Goal: Transaction & Acquisition: Purchase product/service

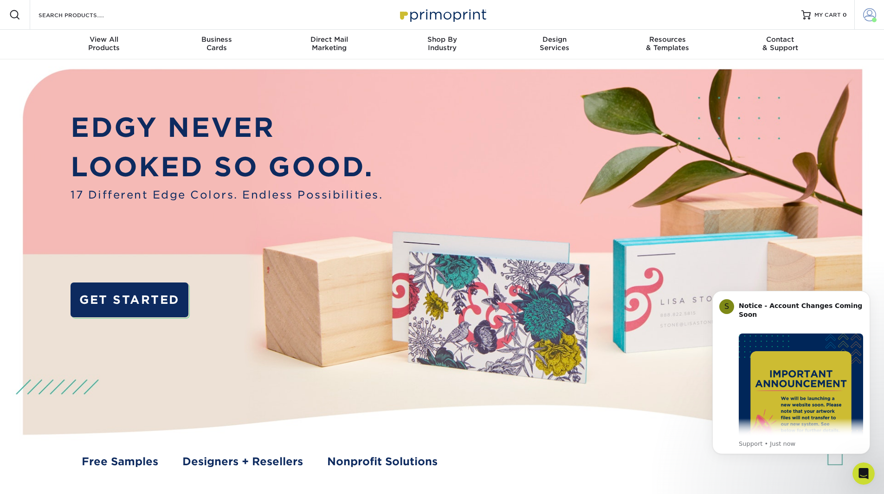
click at [863, 11] on span at bounding box center [869, 14] width 13 height 13
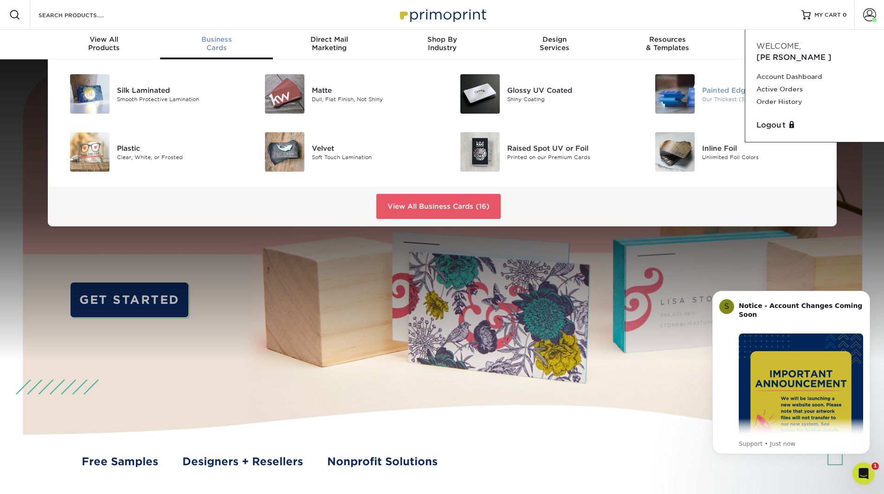
click at [681, 100] on img at bounding box center [674, 93] width 39 height 39
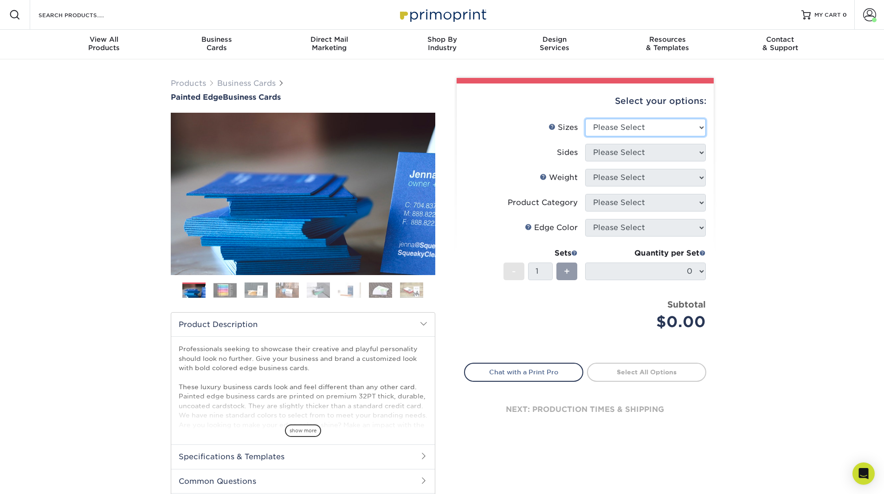
click at [596, 128] on select "Please Select 2" x 3.5" - Standard 2.125" x 3.375" - European 2.5" x 2.5" - Squ…" at bounding box center [645, 128] width 121 height 18
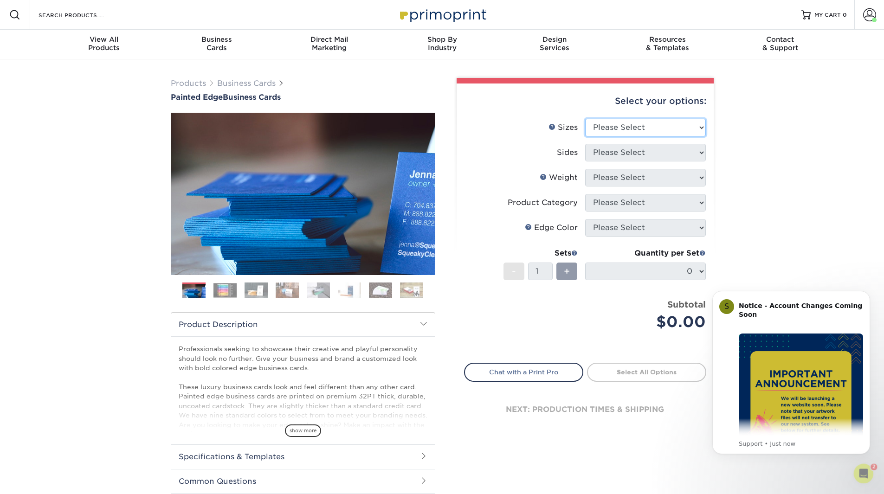
select select "2.00x3.50"
click at [585, 119] on select "Please Select 2" x 3.5" - Standard 2.125" x 3.375" - European 2.5" x 2.5" - Squ…" at bounding box center [645, 128] width 121 height 18
click at [611, 154] on select "Please Select Print Both Sides Print Front Only" at bounding box center [645, 153] width 121 height 18
select select "13abbda7-1d64-4f25-8bb2-c179b224825d"
click at [585, 144] on select "Please Select Print Both Sides Print Front Only" at bounding box center [645, 153] width 121 height 18
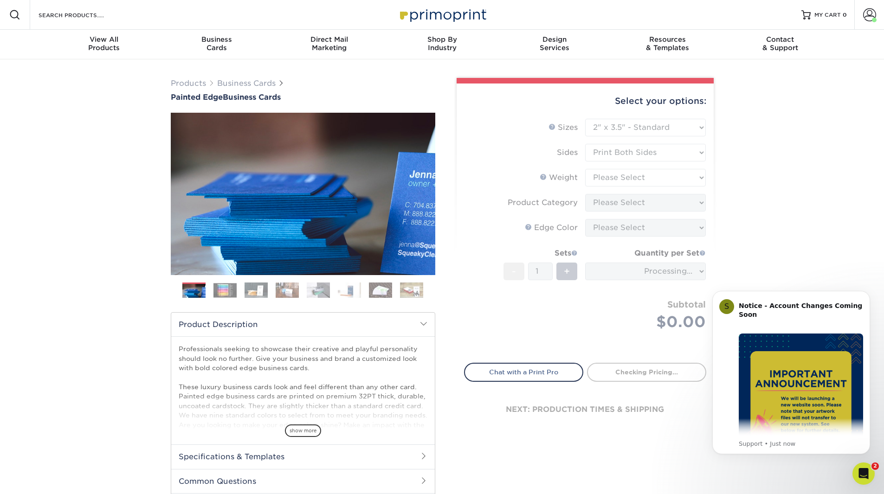
click at [621, 181] on form "Sizes Help Sizes Please Select 2" x 3.5" - Standard 2.125" x 3.375" - European …" at bounding box center [585, 235] width 242 height 233
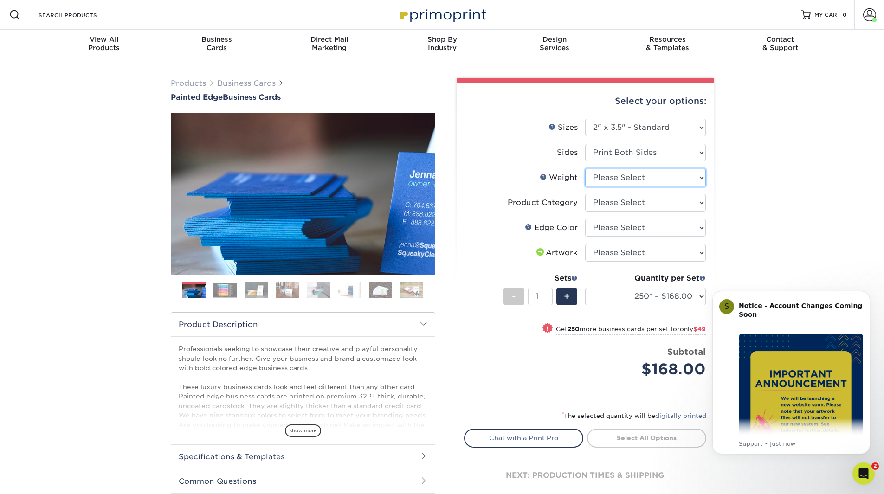
click at [621, 181] on select "Please Select 32PTUC" at bounding box center [645, 178] width 121 height 18
select select "32PTUC"
click at [585, 169] on select "Please Select 32PTUC" at bounding box center [645, 178] width 121 height 18
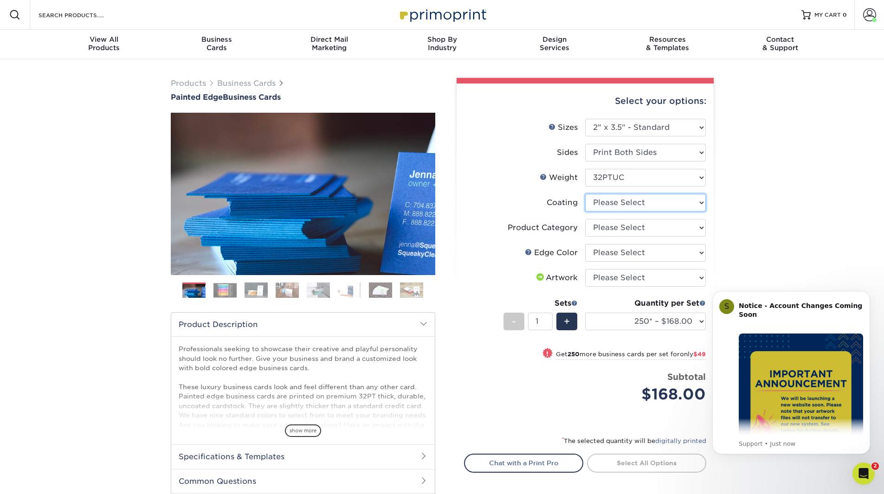
click at [628, 205] on select at bounding box center [645, 203] width 121 height 18
click at [760, 236] on div "Products Business Cards Painted Edge Business Cards Previous Next" at bounding box center [442, 310] width 884 height 502
click at [663, 226] on select "Please Select Business Cards" at bounding box center [645, 228] width 121 height 18
select select "3b5148f1-0588-4f88-a218-97bcfdce65c1"
click at [585, 219] on select "Please Select Business Cards" at bounding box center [645, 228] width 121 height 18
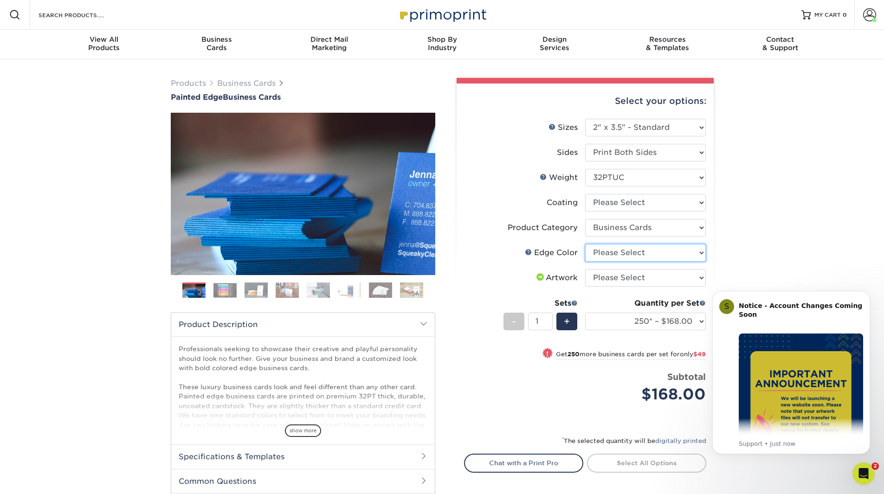
click at [640, 250] on select "Please Select Charcoal Black Brown Blue Pearlescent Blue Pearlescent Gold Pearl…" at bounding box center [645, 253] width 121 height 18
select select "84f43a64-87e1-46ad-aba1-d69946adcbfc"
click at [585, 244] on select "Please Select Charcoal Black Brown Blue Pearlescent Blue Pearlescent Gold Pearl…" at bounding box center [645, 253] width 121 height 18
click at [607, 279] on select "Please Select I will upload files I need a design - $100" at bounding box center [645, 278] width 121 height 18
select select "upload"
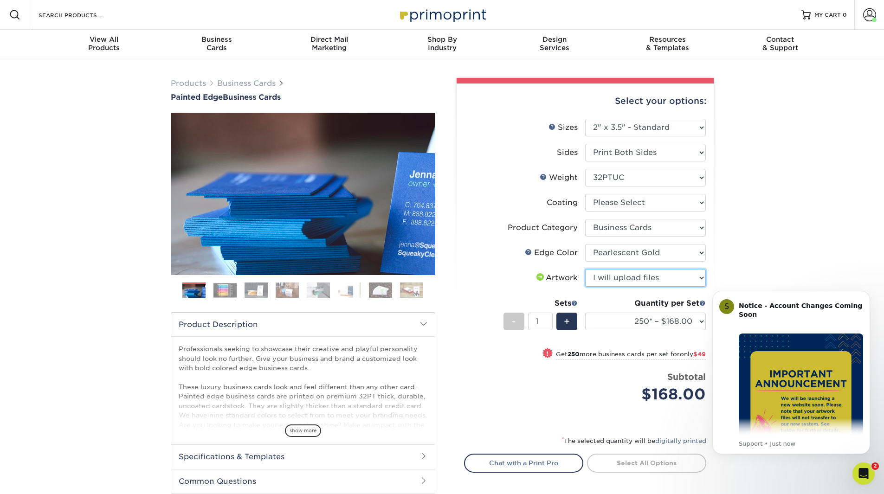
click at [585, 269] on select "Please Select I will upload files I need a design - $100" at bounding box center [645, 278] width 121 height 18
click at [608, 303] on div "Quantity per Set" at bounding box center [645, 303] width 121 height 11
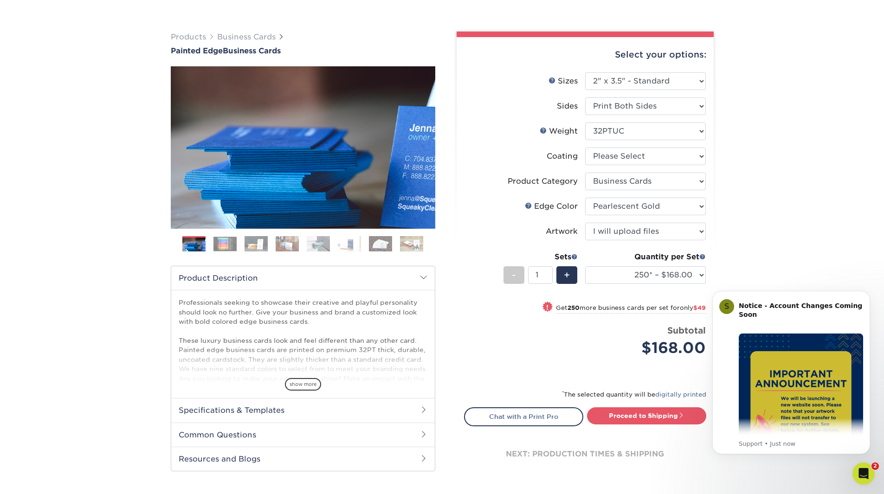
scroll to position [93, 0]
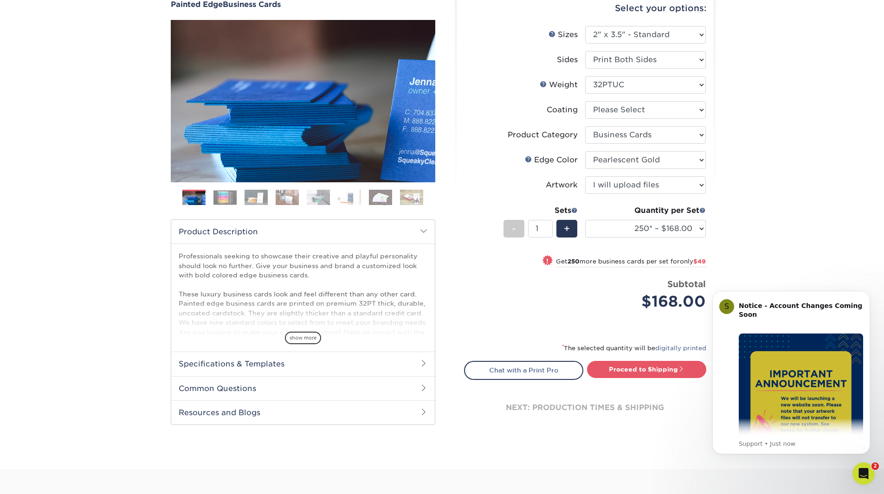
click at [489, 312] on div "Price per set $168.00" at bounding box center [524, 295] width 121 height 35
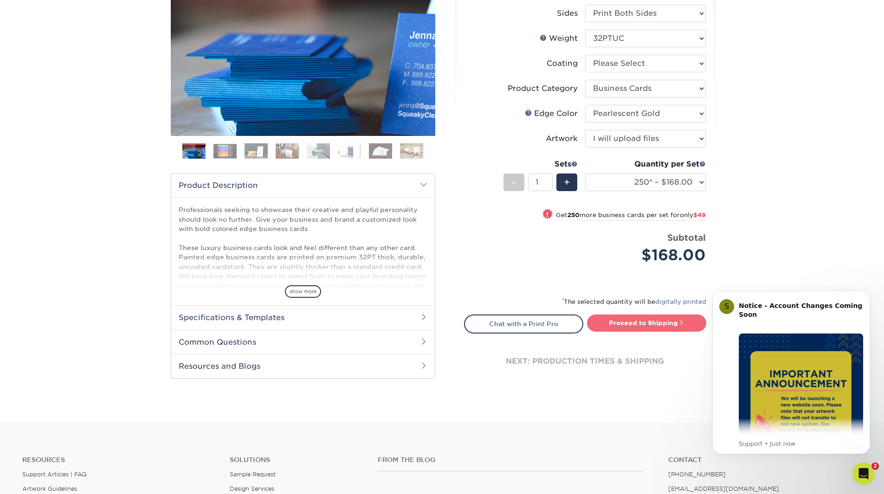
click at [652, 326] on link "Proceed to Shipping" at bounding box center [646, 322] width 119 height 17
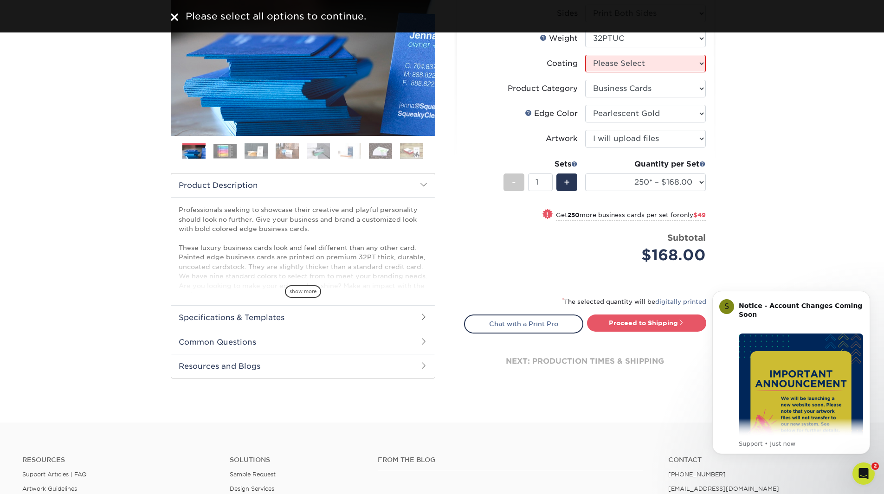
scroll to position [0, 0]
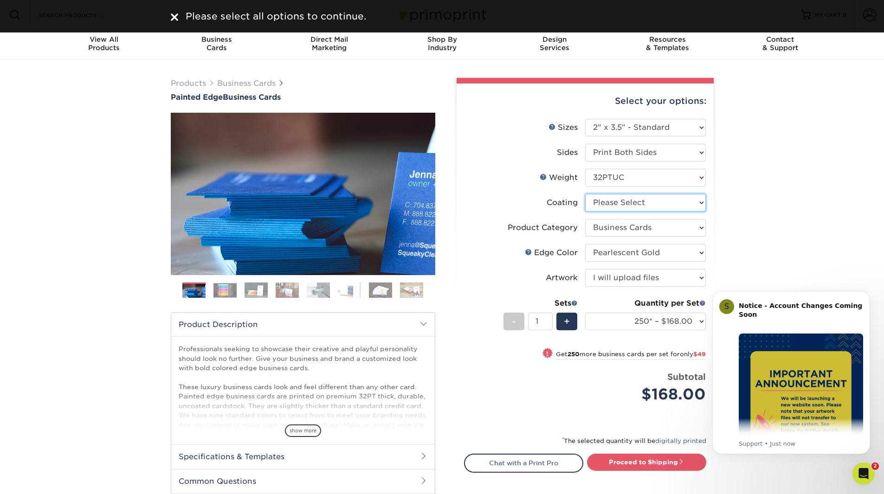
click at [606, 205] on select at bounding box center [645, 203] width 121 height 18
select select "3e7618de-abca-4bda-9f97-8b9129e913d8"
click at [585, 194] on select at bounding box center [645, 203] width 121 height 18
select select "-1"
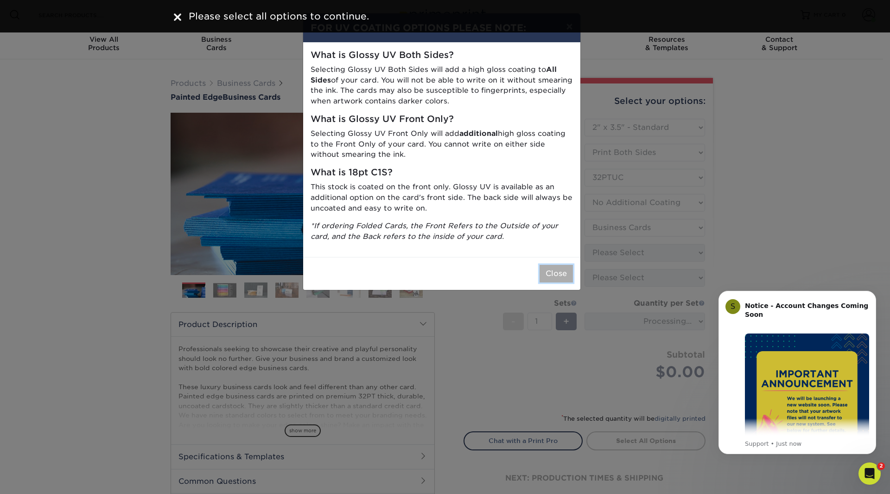
click at [552, 276] on button "Close" at bounding box center [556, 274] width 33 height 18
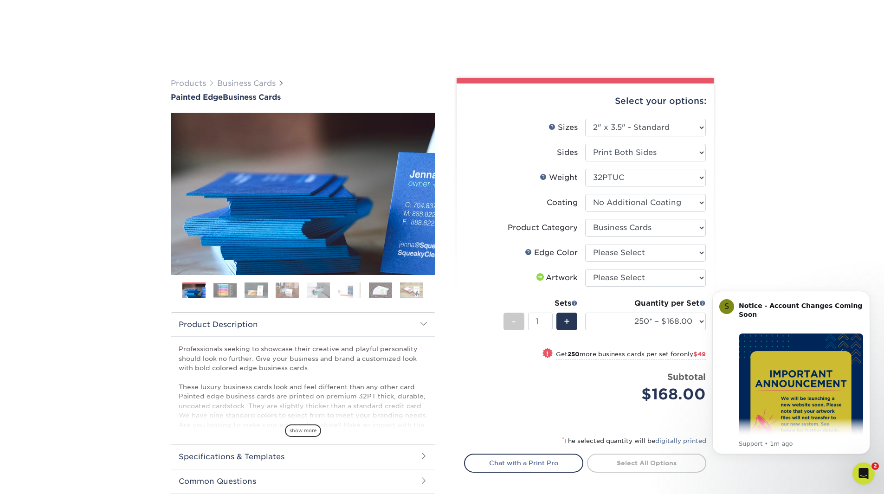
scroll to position [186, 0]
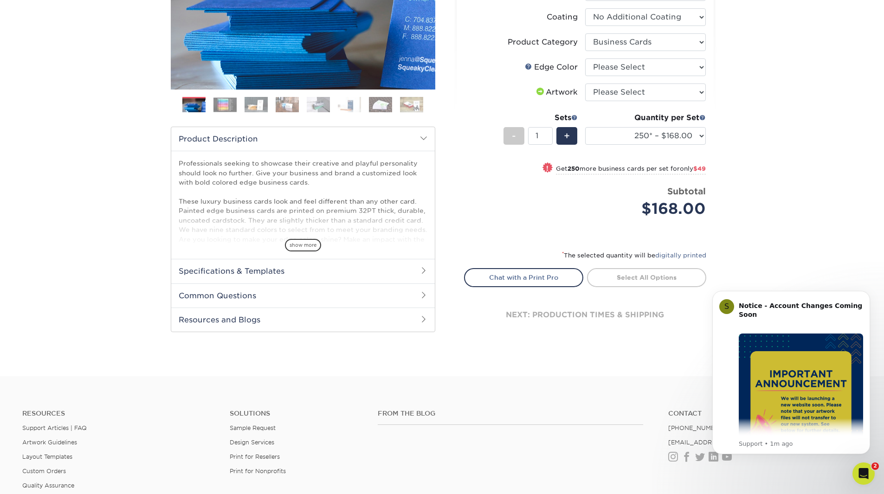
click at [528, 348] on div "Select your options: Sizes Help Sizes Please Select 2" x 3.5" - Standard 2.125"…" at bounding box center [584, 124] width 257 height 452
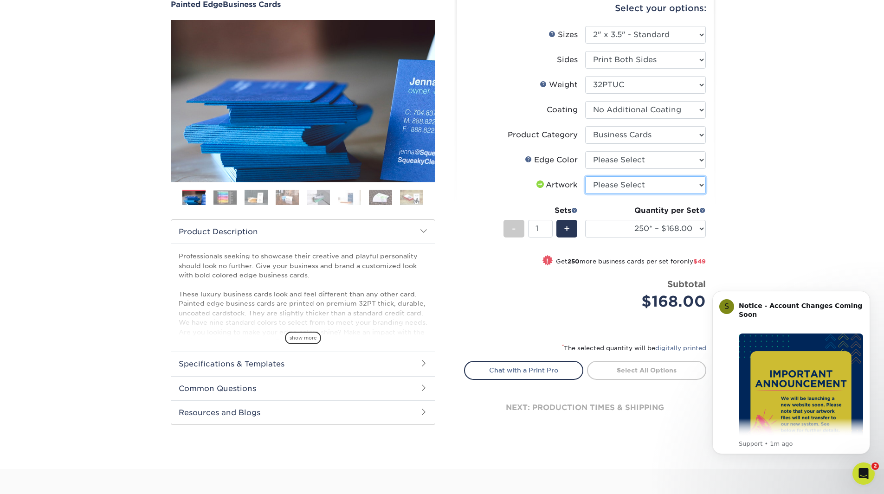
click at [616, 186] on select "Please Select I will upload files I need a design - $100" at bounding box center [645, 185] width 121 height 18
select select "upload"
click at [585, 176] on select "Please Select I will upload files I need a design - $100" at bounding box center [645, 185] width 121 height 18
click at [625, 368] on link "Proceed to Shipping" at bounding box center [646, 369] width 119 height 17
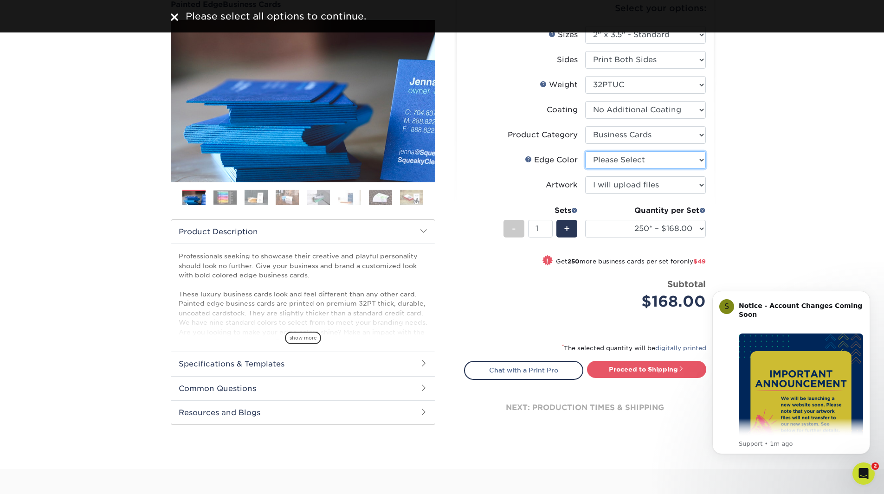
click at [623, 160] on select "Please Select Charcoal Black Brown Blue Pearlescent Blue Pearlescent Gold Pearl…" at bounding box center [645, 160] width 121 height 18
select select "84f43a64-87e1-46ad-aba1-d69946adcbfc"
click at [585, 151] on select "Please Select Charcoal Black Brown Blue Pearlescent Blue Pearlescent Gold Pearl…" at bounding box center [645, 160] width 121 height 18
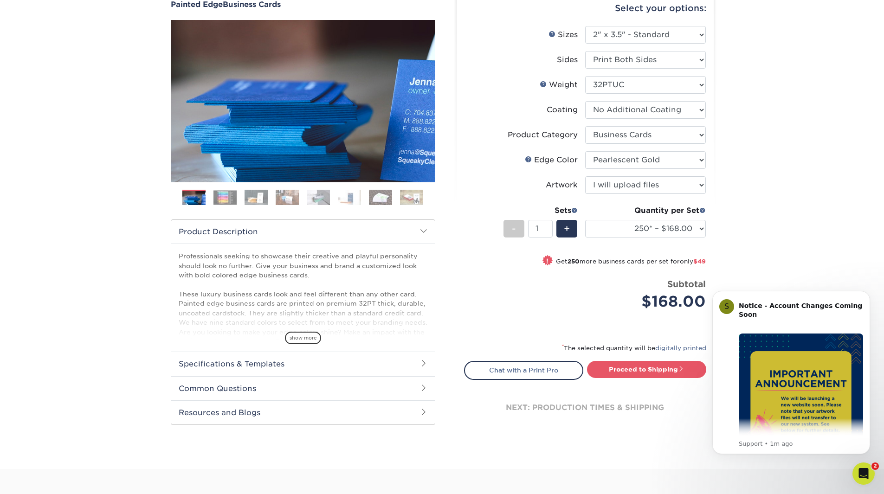
click at [558, 298] on div "Price per set $168.00" at bounding box center [524, 295] width 121 height 35
click at [641, 365] on link "Proceed to Shipping" at bounding box center [646, 369] width 119 height 17
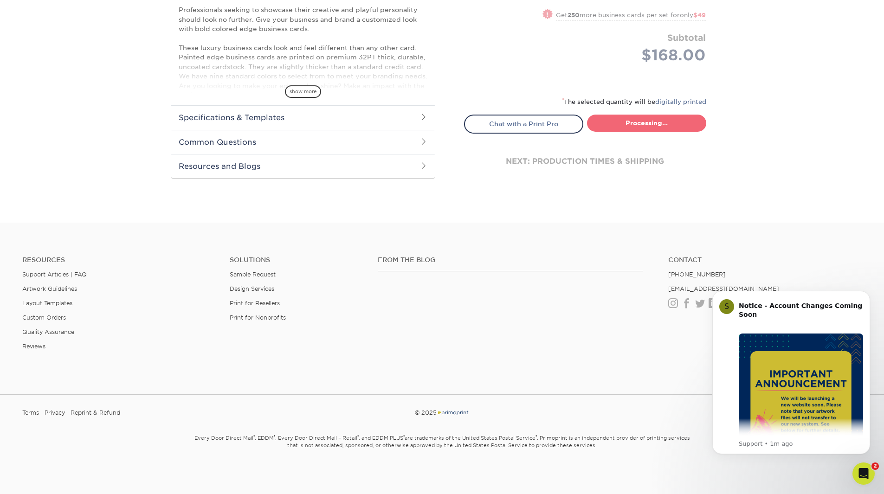
select select "b1d50ed3-fc81-464d-a1d8-d1915fbce704"
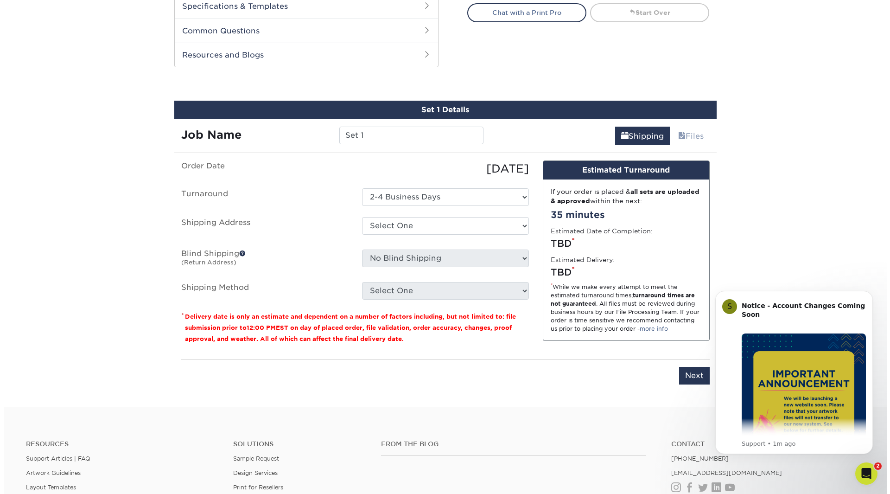
scroll to position [479, 0]
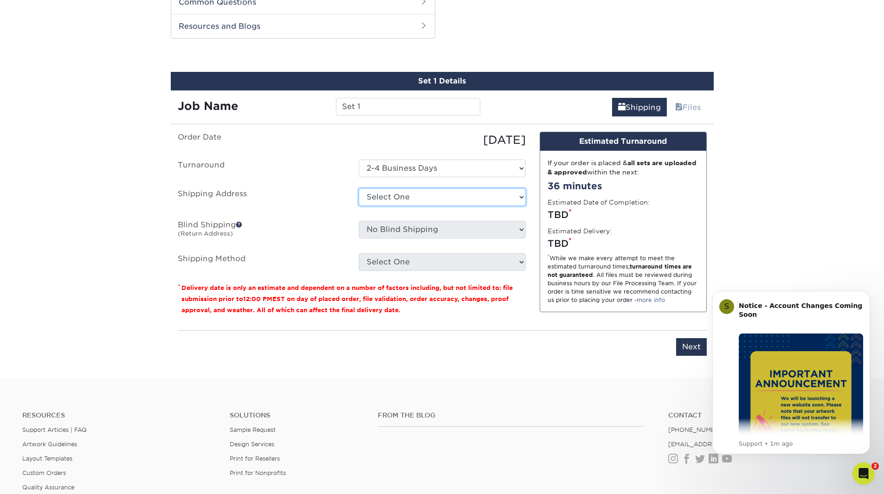
click at [411, 195] on select "Select One Hardy Reed Yale Murphy + Add New Address" at bounding box center [442, 197] width 167 height 18
select select "newaddress"
click at [359, 188] on select "Select One Hardy Reed Yale Murphy + Add New Address" at bounding box center [442, 197] width 167 height 18
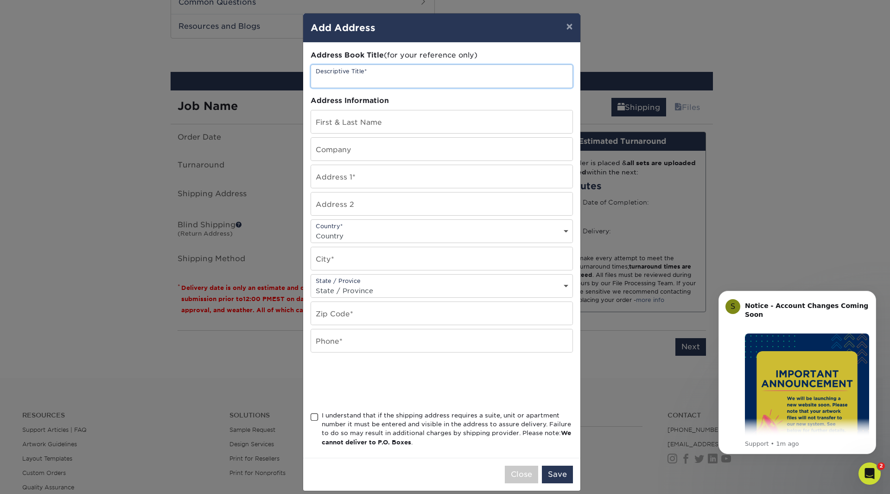
click at [335, 75] on input "text" at bounding box center [442, 76] width 262 height 23
type input "Gary Wilson"
type input "Hardy Reed"
type input "300A Enterprise"
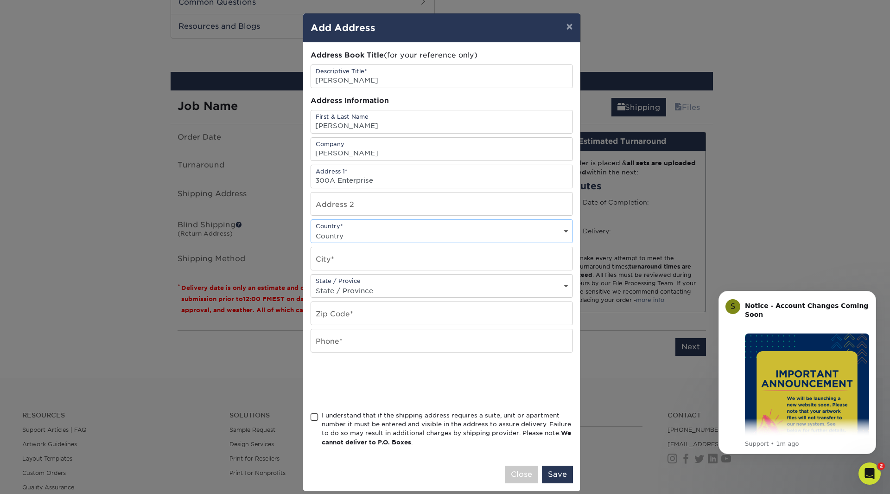
click at [327, 238] on select "Country United States Canada ----------------------------- Afghanistan Albania …" at bounding box center [442, 235] width 262 height 13
select select "US"
click at [311, 229] on select "Country United States Canada ----------------------------- Afghanistan Albania …" at bounding box center [442, 235] width 262 height 13
click at [327, 253] on input "text" at bounding box center [442, 258] width 262 height 23
type input "Oxford"
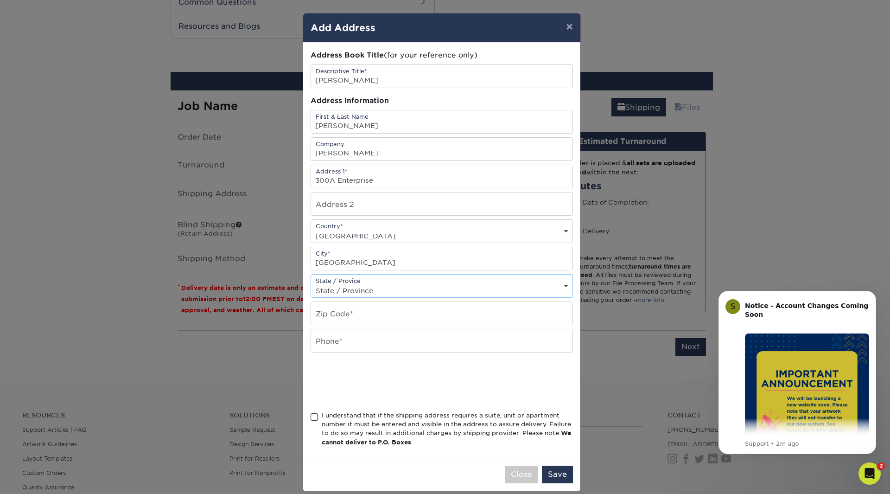
click at [341, 289] on select "State / Province Alabama Alaska Arizona Arkansas California Colorado Connecticu…" at bounding box center [442, 290] width 262 height 13
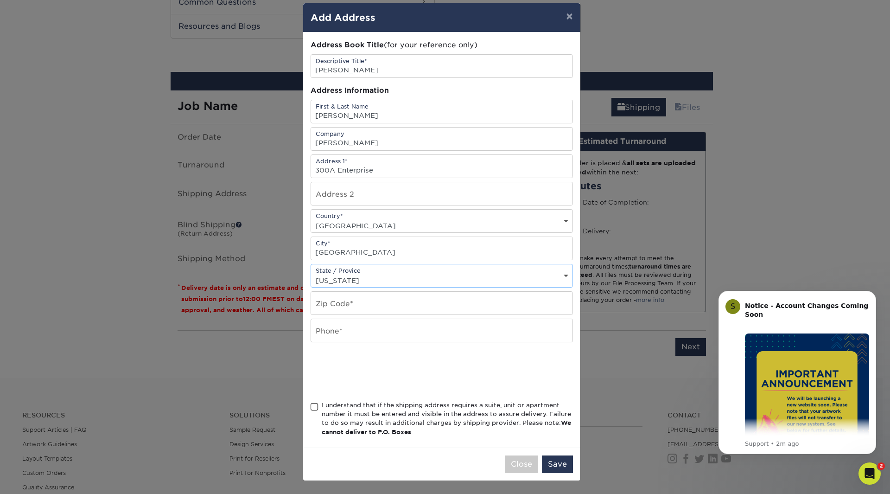
click at [342, 280] on select "State / Province Alabama Alaska Arizona Arkansas California Colorado Connecticu…" at bounding box center [442, 280] width 262 height 13
select select "MS"
click at [311, 274] on select "State / Province Alabama Alaska Arizona Arkansas California Colorado Connecticu…" at bounding box center [442, 280] width 262 height 13
click at [338, 307] on input "text" at bounding box center [442, 303] width 262 height 23
type input "38655"
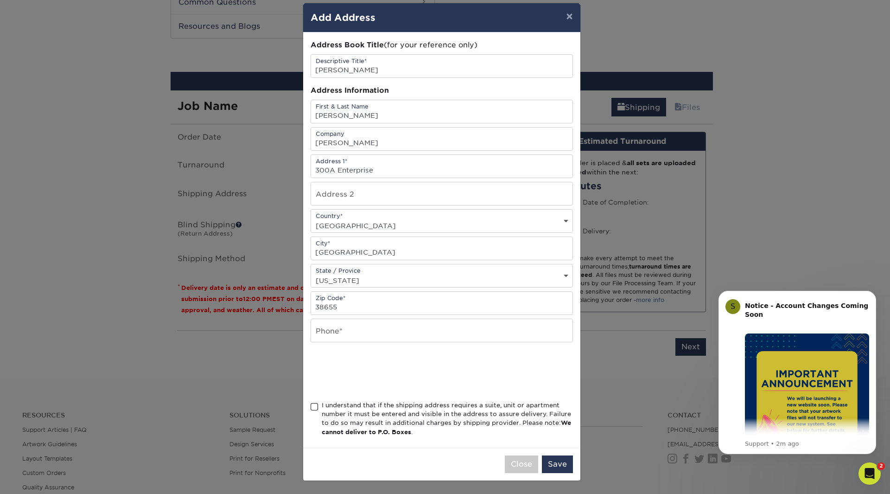
drag, startPoint x: 335, startPoint y: 348, endPoint x: 339, endPoint y: 336, distance: 12.2
click at [335, 346] on div "Address Book Title (for your reference only) Descriptive Title* Gary Wilson Add…" at bounding box center [442, 240] width 263 height 400
click at [339, 334] on input "text" at bounding box center [442, 330] width 262 height 23
type input "6628234722"
click at [401, 167] on input "300A Enterprise" at bounding box center [442, 166] width 262 height 23
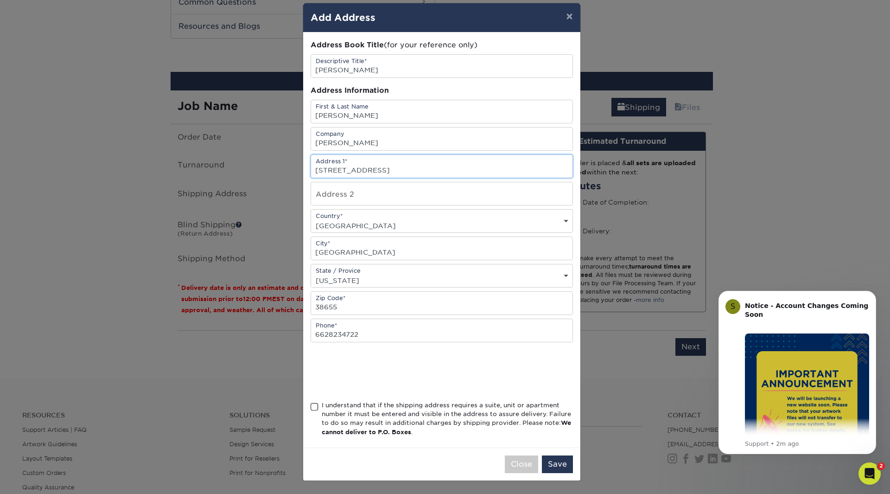
type input "300A Enterprise Drive"
click at [311, 406] on span at bounding box center [315, 407] width 8 height 9
click at [0, 0] on input "I understand that if the shipping address requires a suite, unit or apartment n…" at bounding box center [0, 0] width 0 height 0
click at [552, 459] on button "Save" at bounding box center [557, 464] width 31 height 18
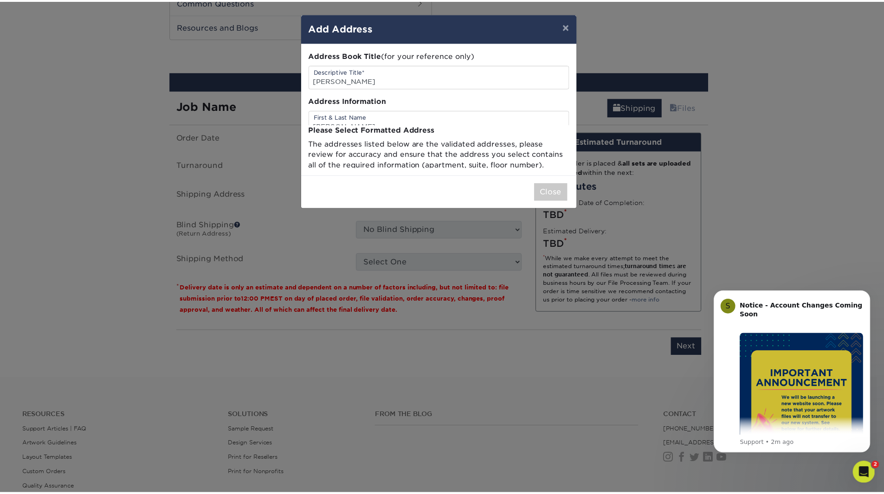
scroll to position [0, 0]
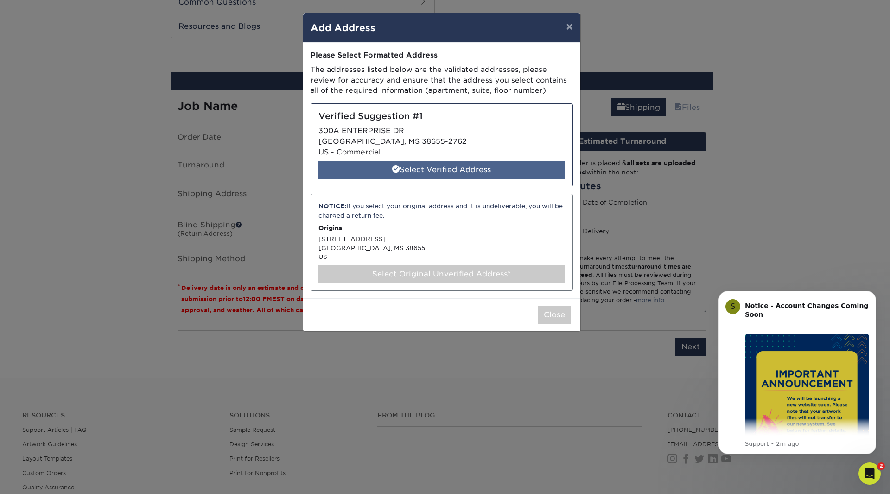
click at [464, 173] on div "Select Verified Address" at bounding box center [442, 170] width 247 height 18
select select "285106"
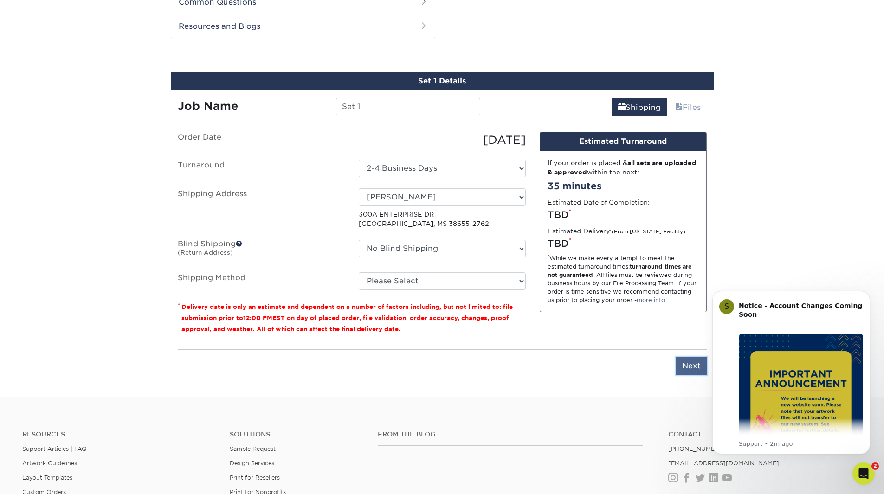
click at [686, 365] on input "Next" at bounding box center [691, 366] width 31 height 18
type input "Next"
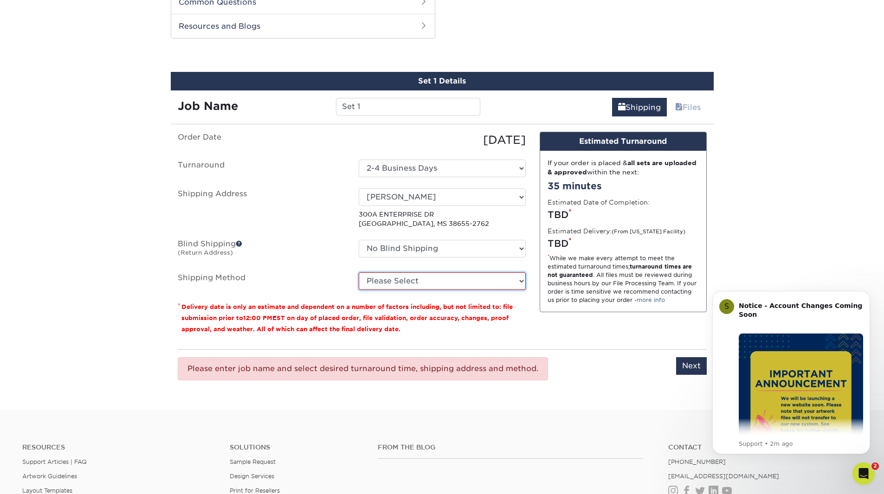
click at [385, 280] on select "Please Select Ground Shipping (+$7.84) 3 Day Shipping Service (+$18.73) 2 Day A…" at bounding box center [442, 281] width 167 height 18
select select "03"
click at [359, 272] on select "Please Select Ground Shipping (+$7.84) 3 Day Shipping Service (+$18.73) 2 Day A…" at bounding box center [442, 281] width 167 height 18
click at [684, 363] on input "Next" at bounding box center [691, 366] width 31 height 18
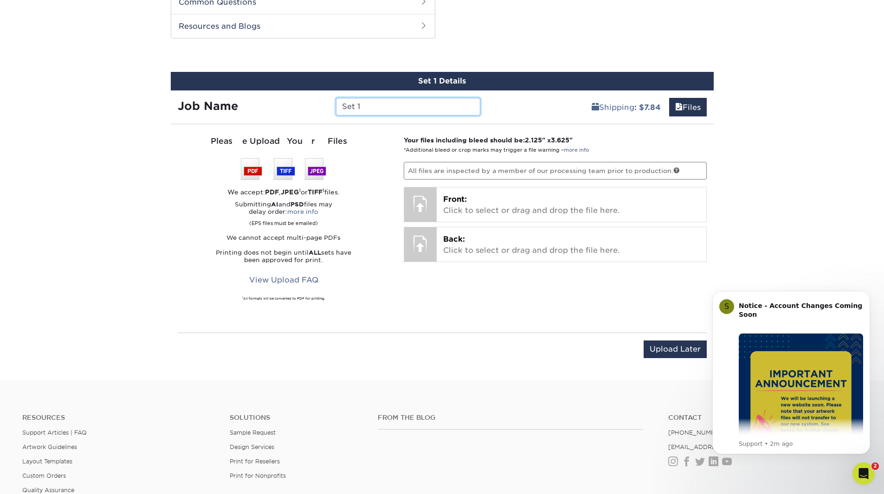
drag, startPoint x: 379, startPoint y: 110, endPoint x: 287, endPoint y: 110, distance: 92.3
click at [295, 107] on div "Job Name Set 1" at bounding box center [329, 107] width 317 height 18
type input "Gary Wilson"
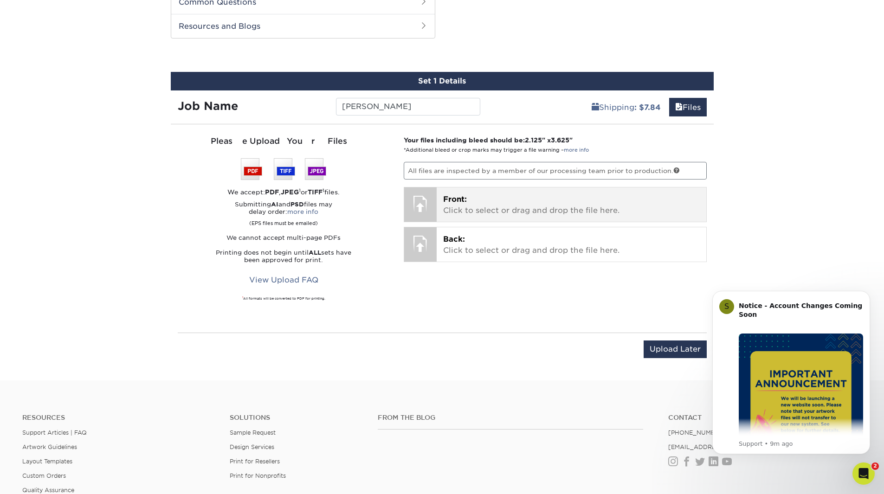
click at [455, 202] on span "Front:" at bounding box center [455, 199] width 24 height 9
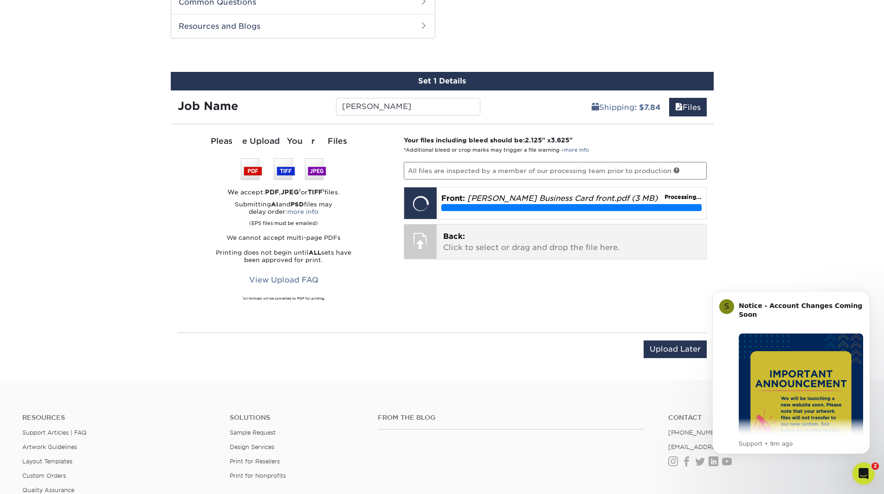
click at [466, 236] on p "Back: Click to select or drag and drop the file here." at bounding box center [571, 242] width 256 height 22
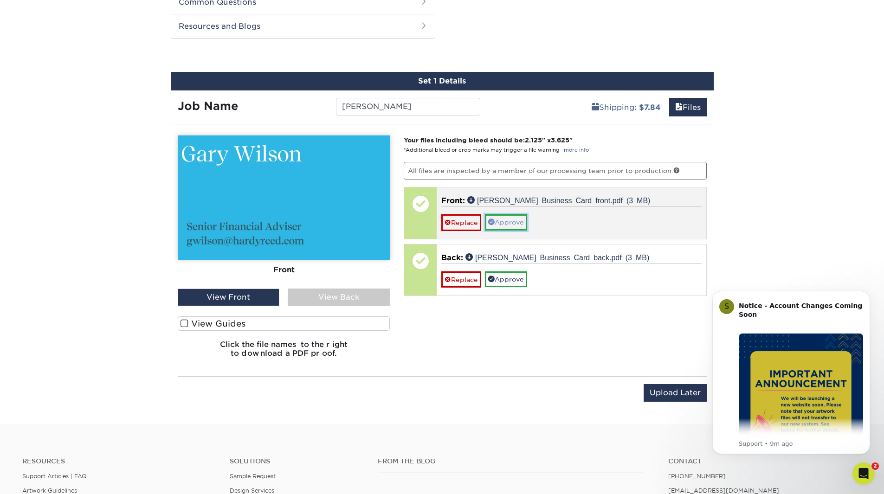
click at [508, 223] on link "Approve" at bounding box center [506, 222] width 42 height 16
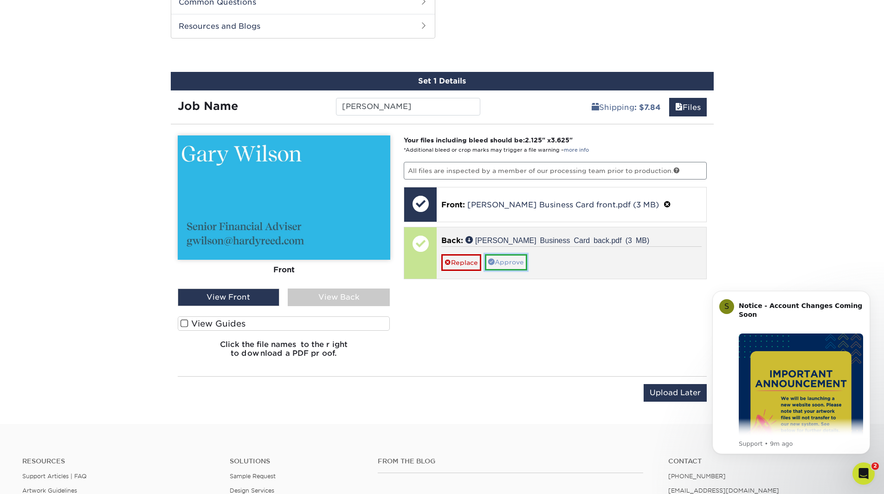
click at [512, 258] on link "Approve" at bounding box center [506, 262] width 42 height 16
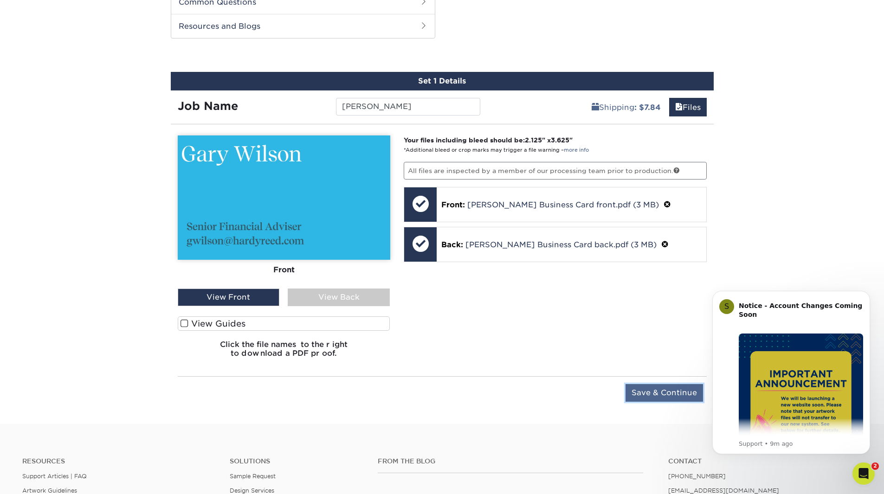
click at [666, 395] on input "Save & Continue" at bounding box center [663, 393] width 77 height 18
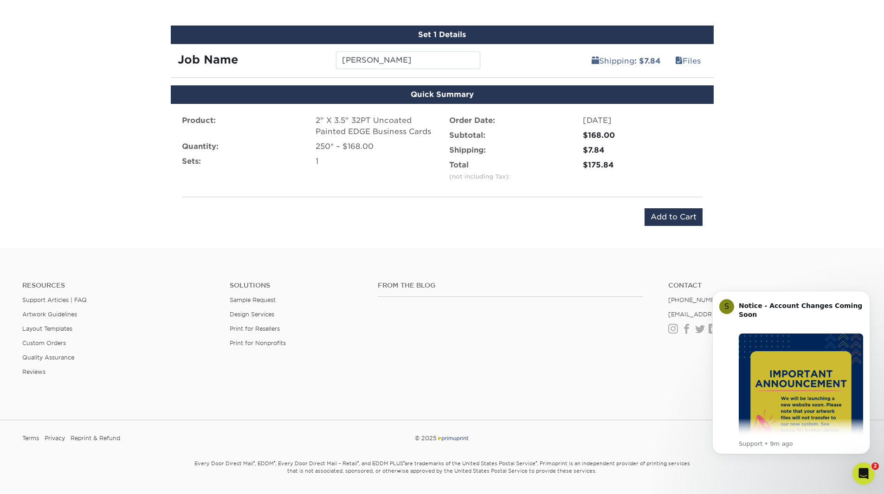
scroll to position [551, 0]
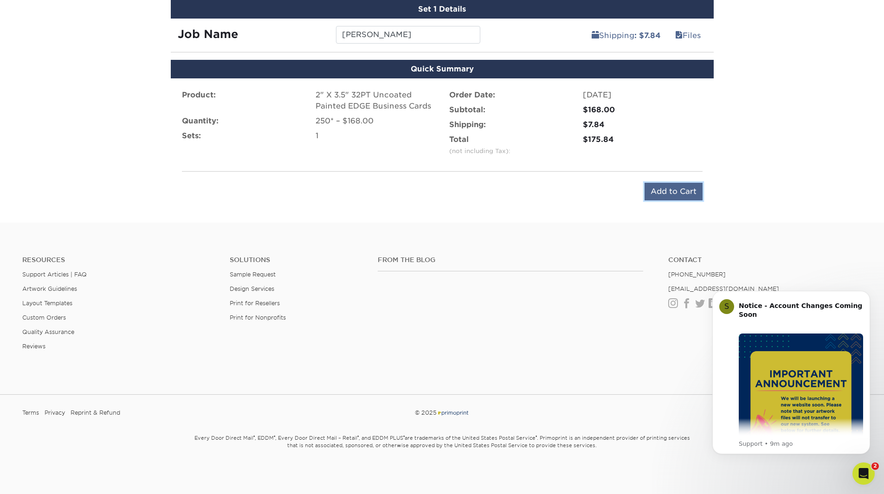
click at [656, 193] on input "Add to Cart" at bounding box center [673, 192] width 58 height 18
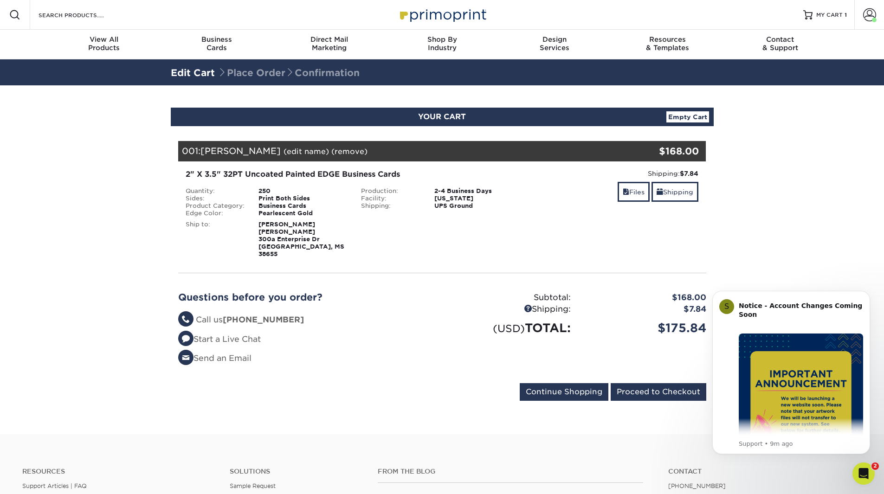
scroll to position [93, 0]
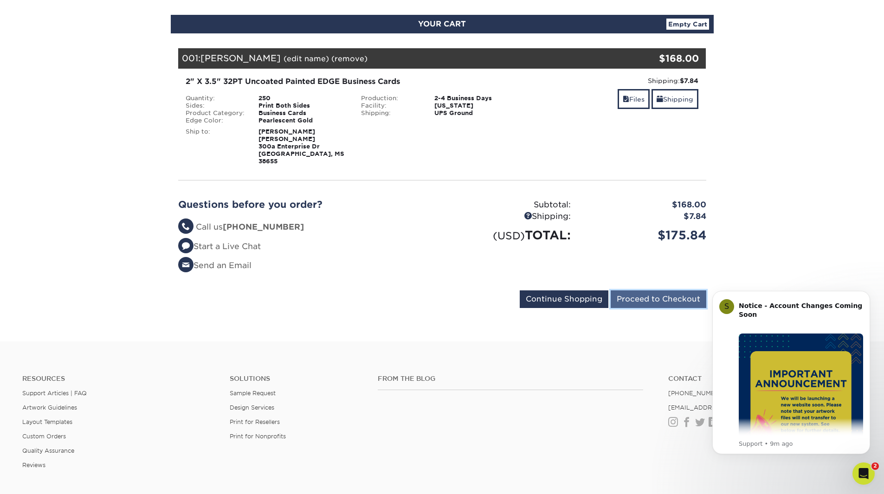
click at [672, 294] on input "Proceed to Checkout" at bounding box center [658, 299] width 96 height 18
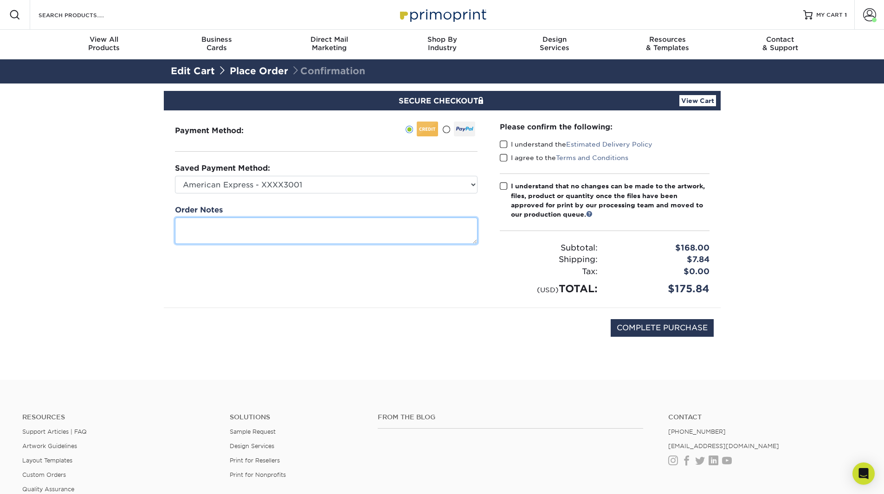
click at [215, 229] on textarea at bounding box center [326, 231] width 302 height 26
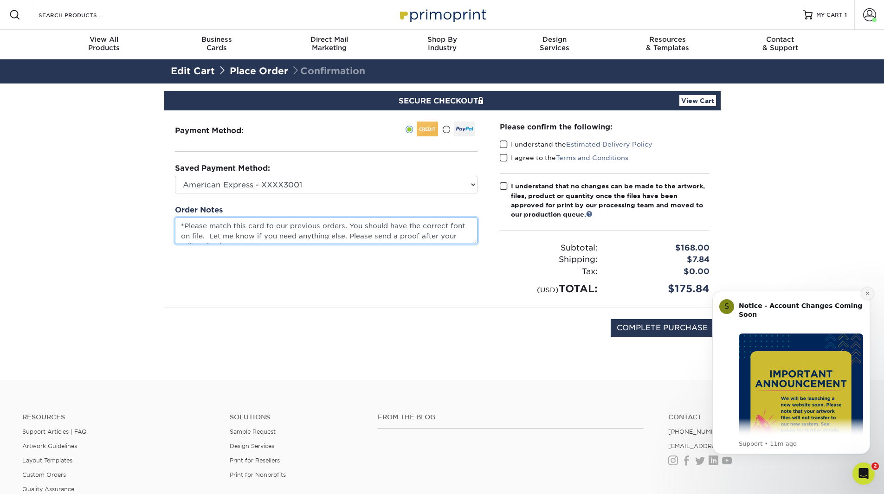
type textarea "*Please match this card to our previous orders. You should have the correct fon…"
click at [868, 290] on button "Dismiss notification" at bounding box center [867, 294] width 12 height 12
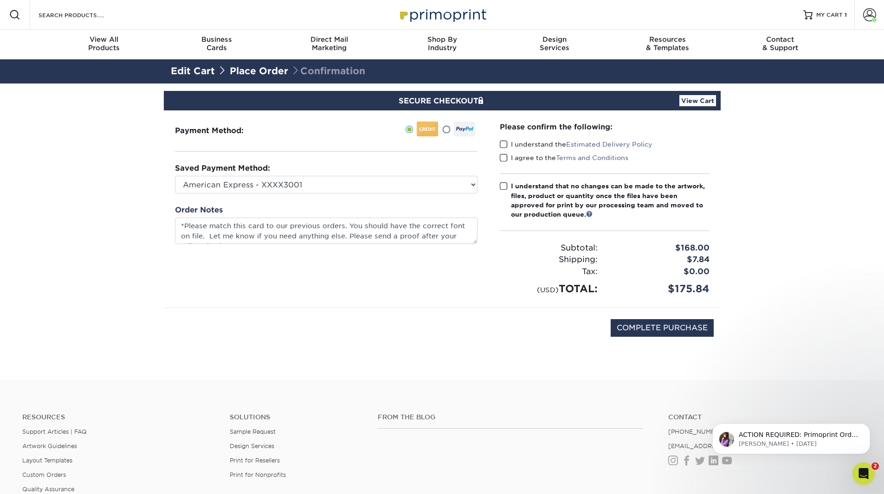
click at [865, 473] on icon "Open Intercom Messenger" at bounding box center [863, 473] width 15 height 15
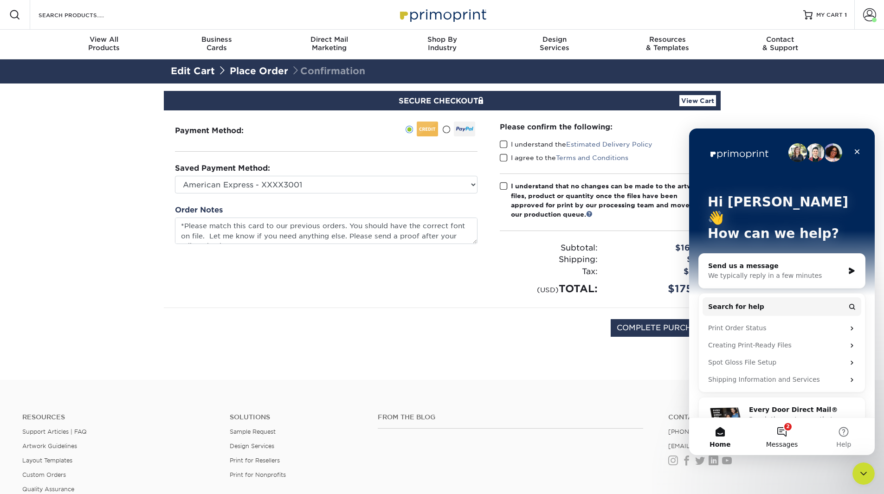
click at [783, 432] on button "2 Messages" at bounding box center [781, 436] width 62 height 37
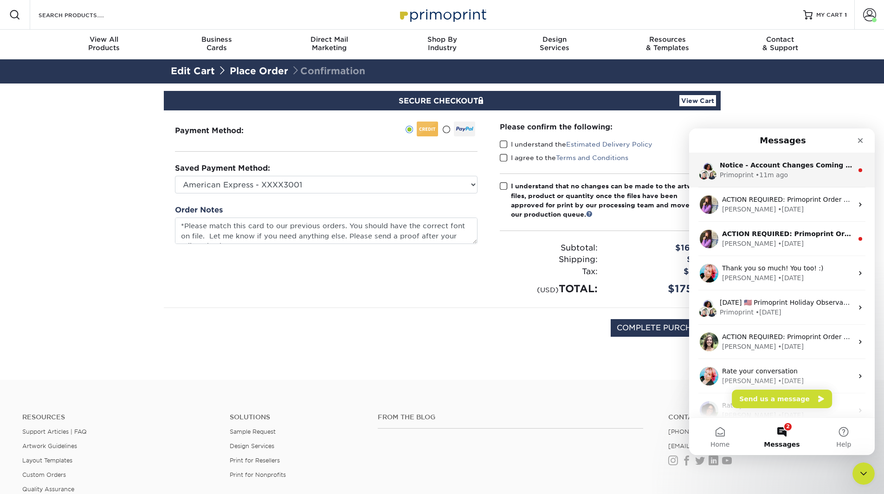
click at [788, 182] on div "Notice - Account Changes Coming Soon ​ Past Order Files Will Not Transfer: Whil…" at bounding box center [782, 170] width 186 height 34
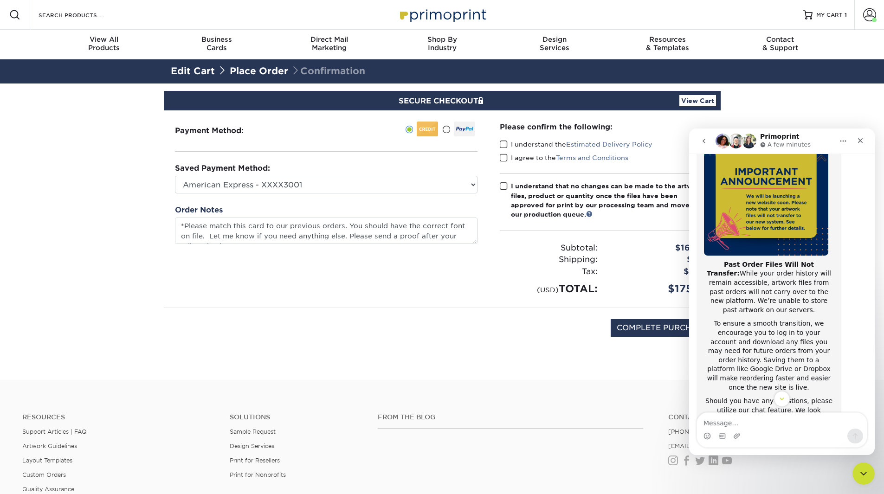
scroll to position [124, 0]
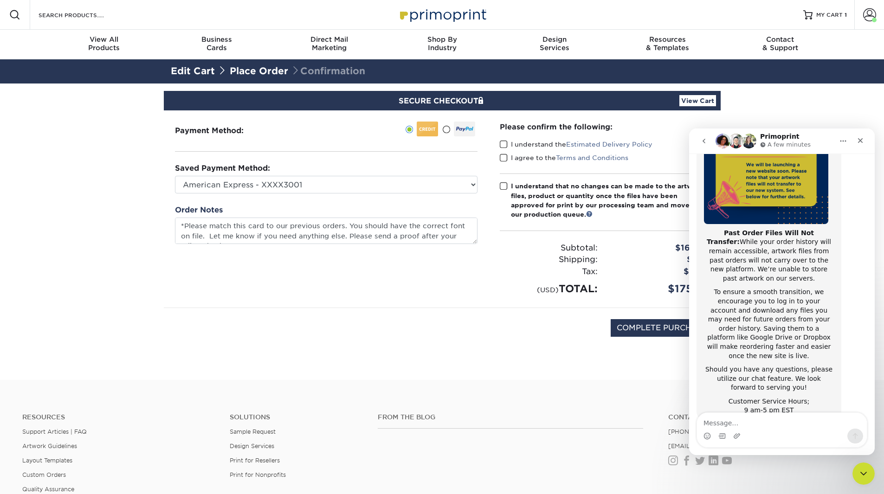
click at [814, 94] on section "SECURE CHECKOUT View Cart Payment Method: Saved Payment Method:" at bounding box center [442, 231] width 884 height 296
click at [869, 18] on span at bounding box center [869, 14] width 13 height 13
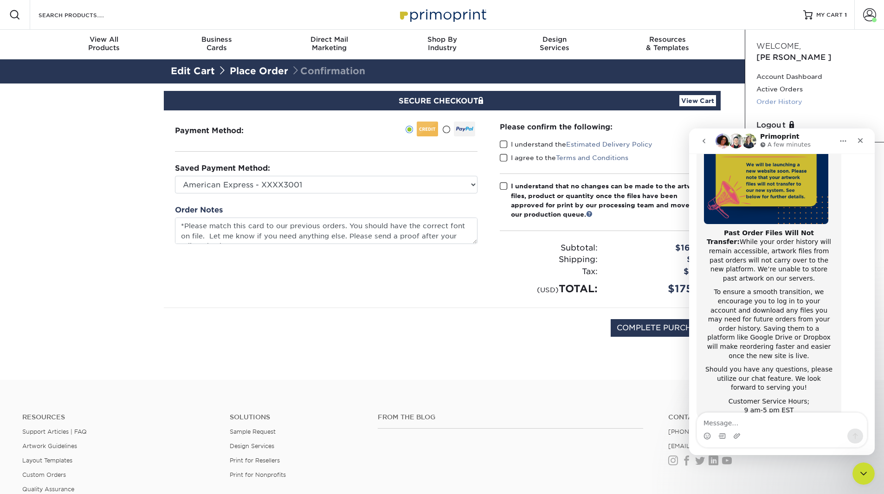
click at [781, 96] on link "Order History" at bounding box center [814, 102] width 116 height 13
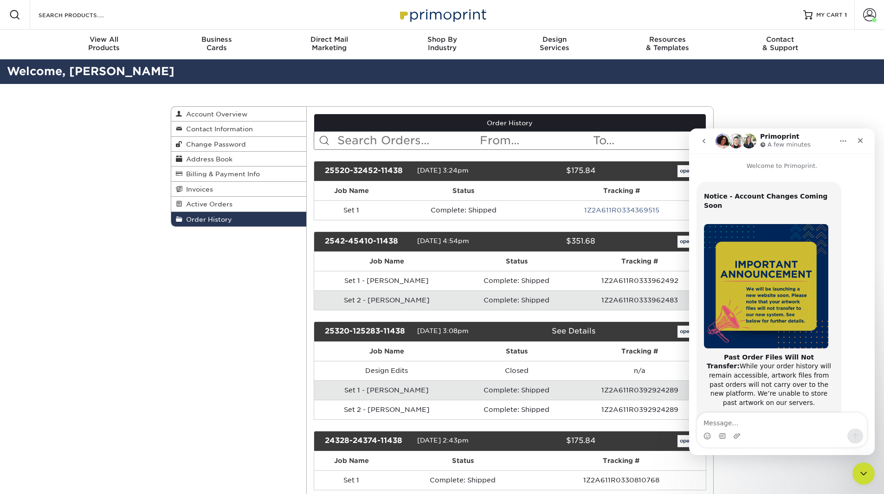
scroll to position [124, 0]
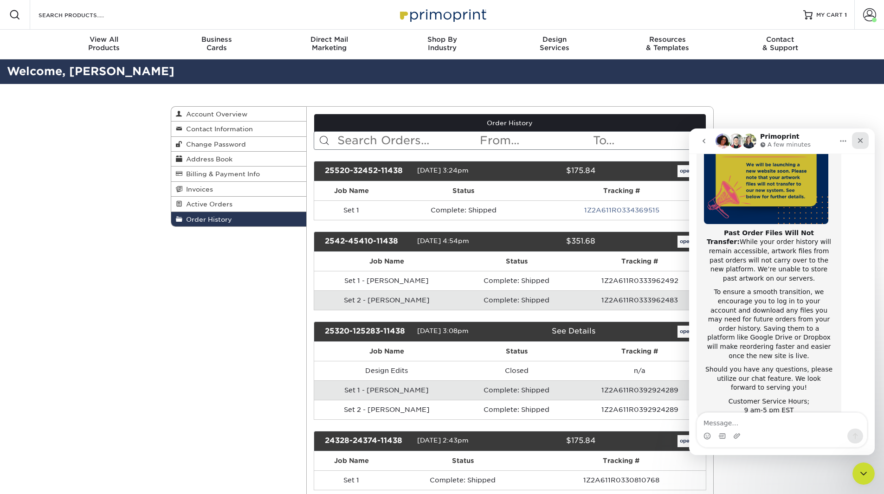
click at [858, 140] on icon "Close" at bounding box center [859, 140] width 7 height 7
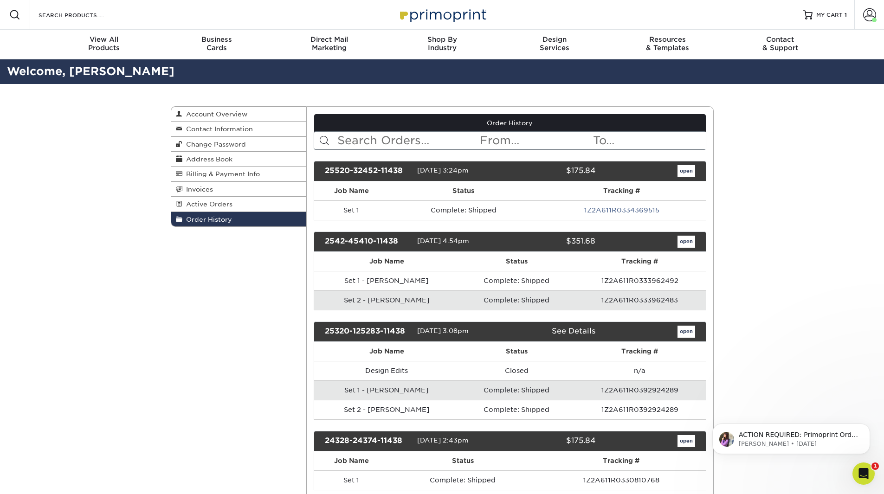
scroll to position [0, 0]
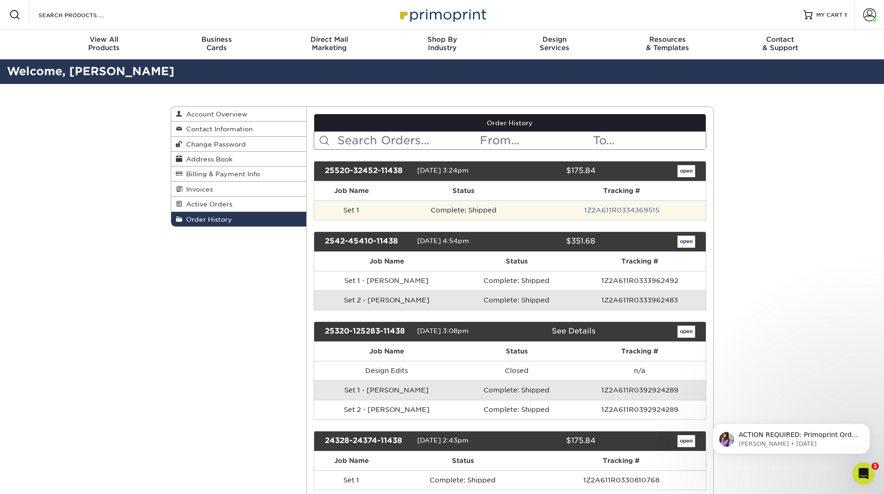
click at [599, 205] on td "1Z2A611R0334369515" at bounding box center [621, 209] width 167 height 19
click at [609, 212] on link "1Z2A611R0334369515" at bounding box center [621, 209] width 75 height 7
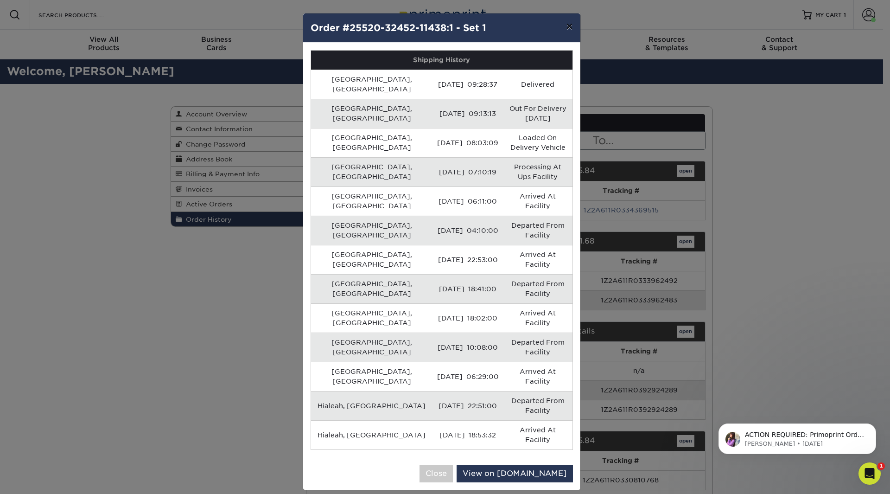
click at [567, 25] on button "×" at bounding box center [569, 26] width 21 height 26
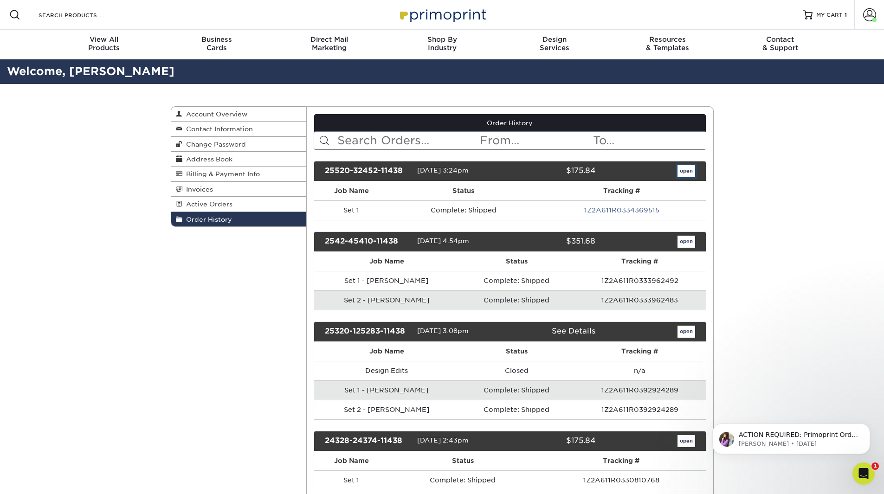
click at [691, 167] on link "open" at bounding box center [686, 171] width 18 height 12
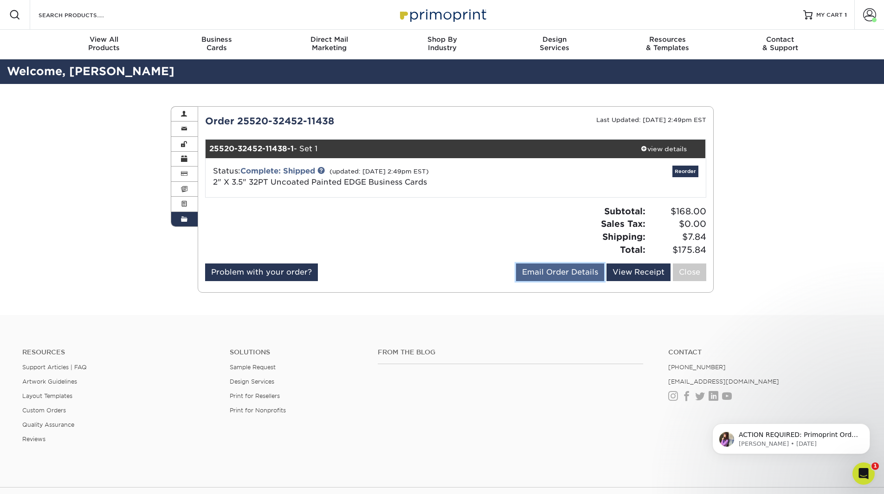
click at [561, 274] on link "Email Order Details" at bounding box center [560, 272] width 88 height 18
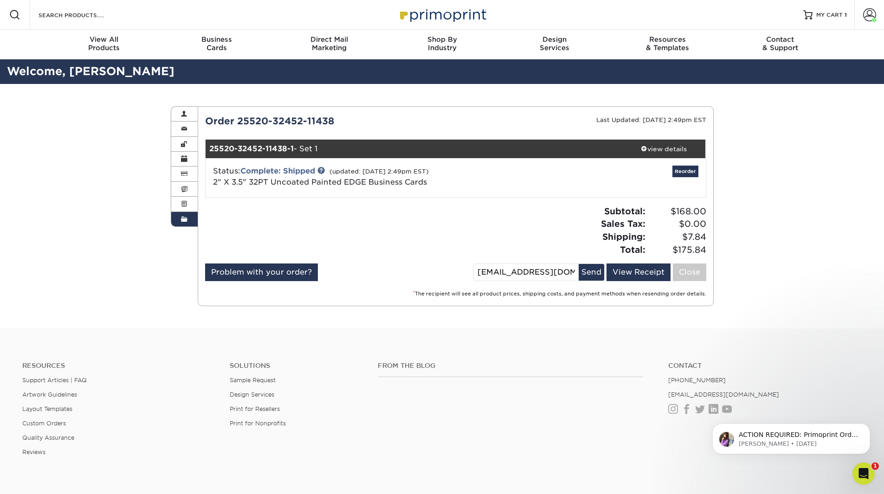
click at [482, 214] on div "Subtotal: $168.00 Sales Tax: $0.00 Shipping: $7.84 Total: $175.84" at bounding box center [583, 230] width 257 height 51
click at [676, 149] on div "view details" at bounding box center [663, 148] width 83 height 9
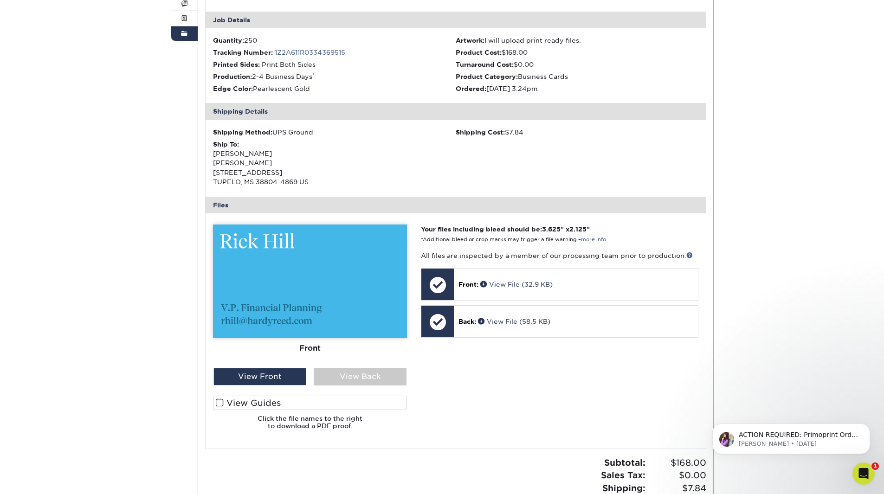
scroll to position [232, 0]
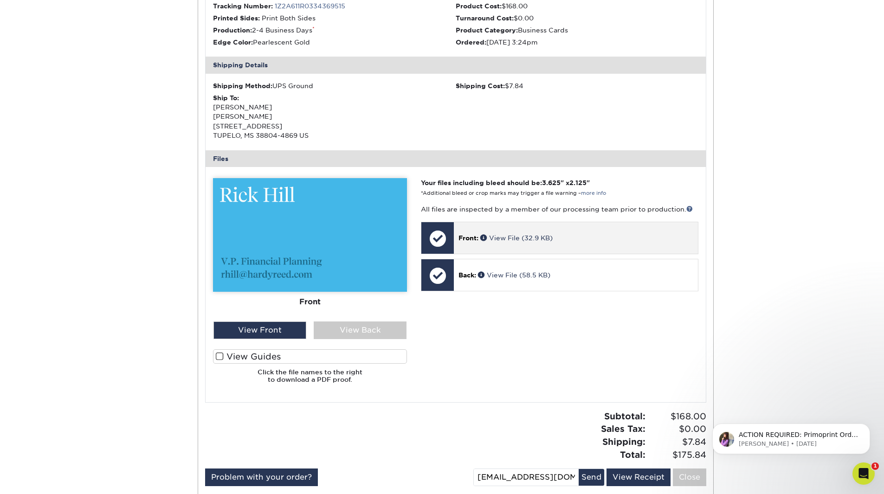
click at [519, 242] on p "Front: View File (32.9 KB)" at bounding box center [575, 237] width 234 height 9
click at [512, 237] on link "View File (32.9 KB)" at bounding box center [516, 237] width 72 height 7
click at [787, 306] on div "Order History Account Overview Contact Information Change Password Address Book…" at bounding box center [442, 192] width 884 height 681
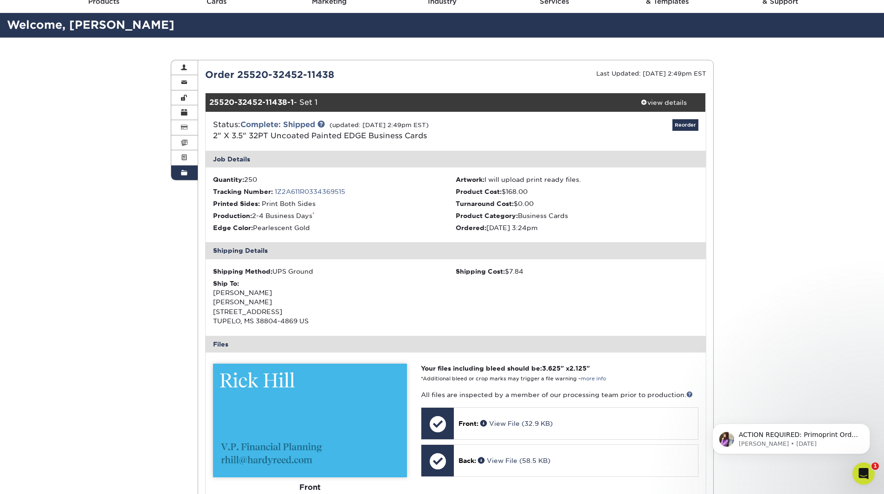
scroll to position [0, 0]
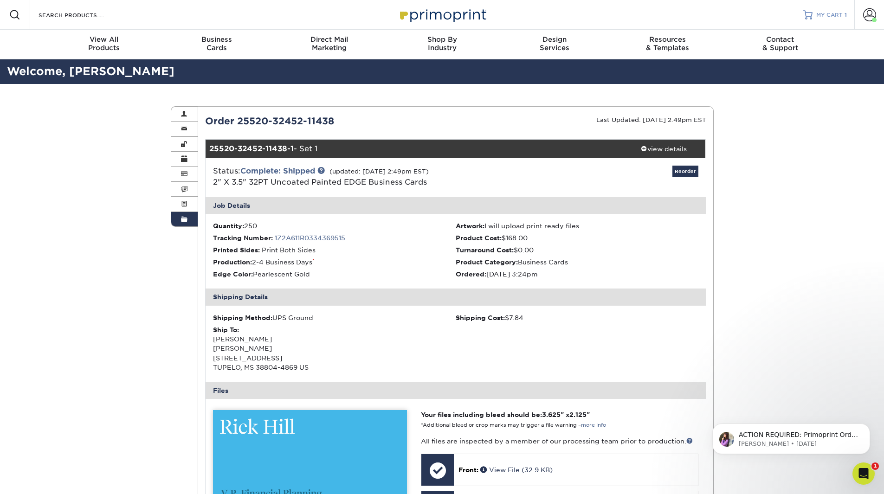
click at [826, 13] on span "MY CART" at bounding box center [829, 15] width 26 height 8
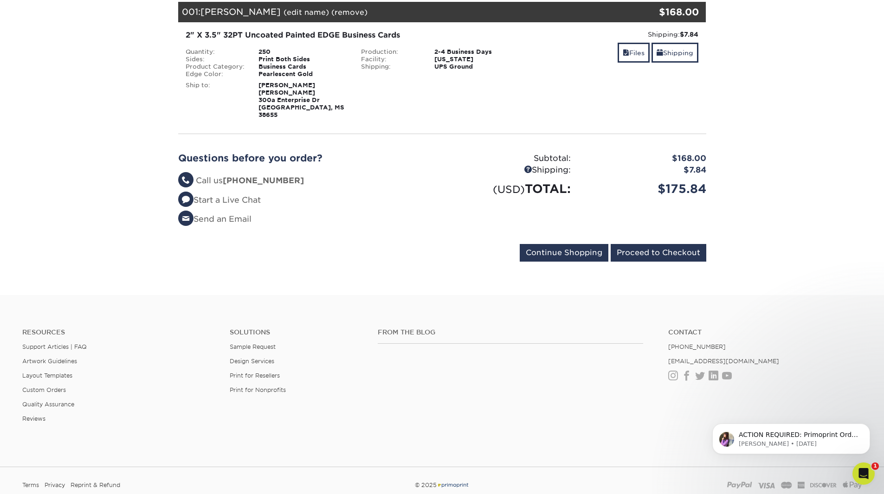
scroll to position [186, 0]
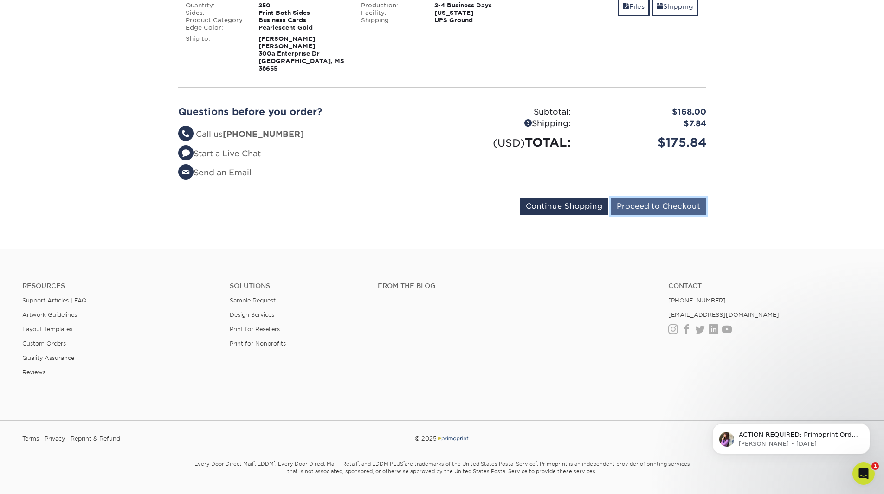
click at [637, 204] on input "Proceed to Checkout" at bounding box center [658, 207] width 96 height 18
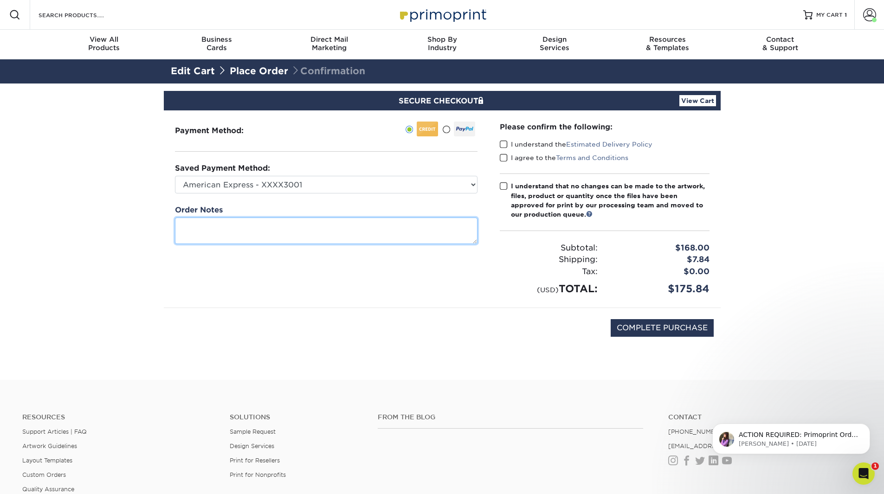
click at [193, 228] on textarea at bounding box center [326, 231] width 302 height 26
click at [339, 225] on textarea "Please match this card to our previous orders. Our font should be on file," at bounding box center [326, 231] width 302 height 26
click at [254, 239] on textarea "Please match this card to our previous orders (color/font/sizing). Our font sho…" at bounding box center [326, 231] width 302 height 26
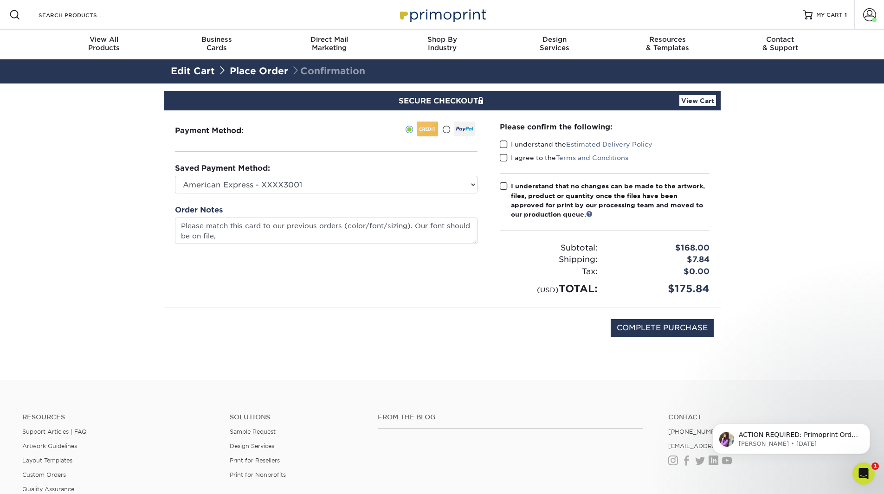
type textarea "Please match this card to our previous orders colorfontsizing. Our font should …"
click at [429, 304] on div "Payment Method:" at bounding box center [326, 208] width 325 height 197
click at [498, 349] on div "COMPLETE PURCHASE" at bounding box center [442, 333] width 543 height 50
click at [501, 141] on span at bounding box center [504, 144] width 8 height 9
click at [0, 0] on input "I understand the Estimated Delivery Policy" at bounding box center [0, 0] width 0 height 0
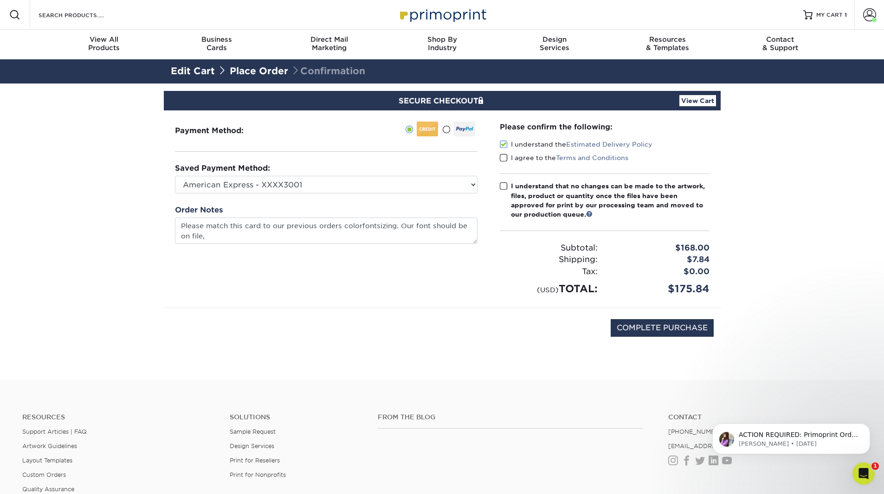
click at [504, 157] on span at bounding box center [504, 158] width 8 height 9
click at [0, 0] on input "I agree to the Terms and Conditions" at bounding box center [0, 0] width 0 height 0
